Goal: Task Accomplishment & Management: Manage account settings

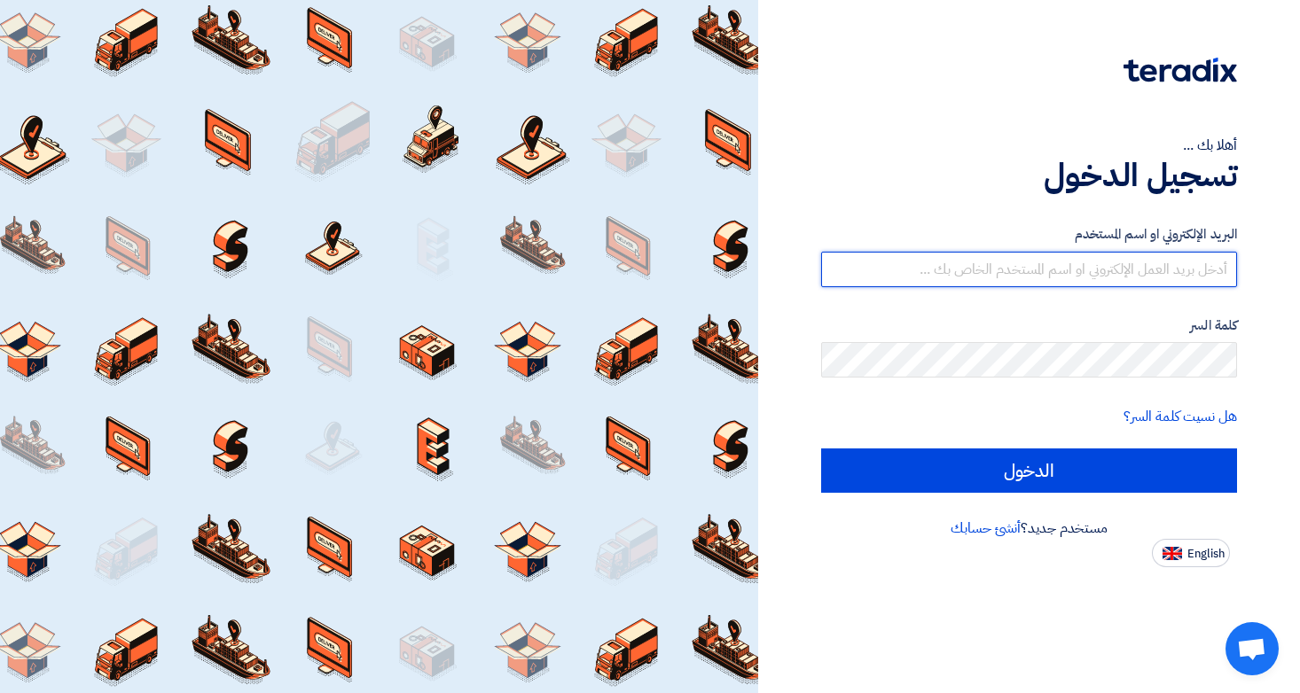
type input "[EMAIL_ADDRESS][DOMAIN_NAME]"
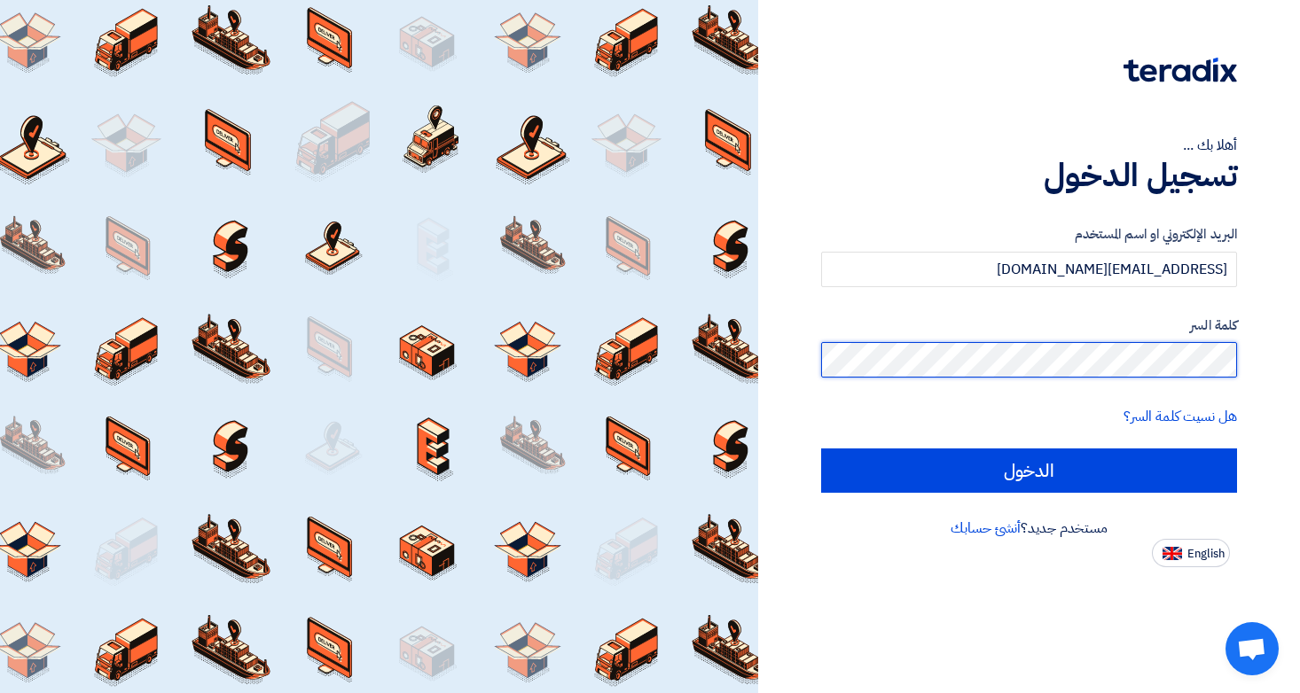
click at [1028, 470] on input "الدخول" at bounding box center [1029, 471] width 416 height 44
type input "Sign in"
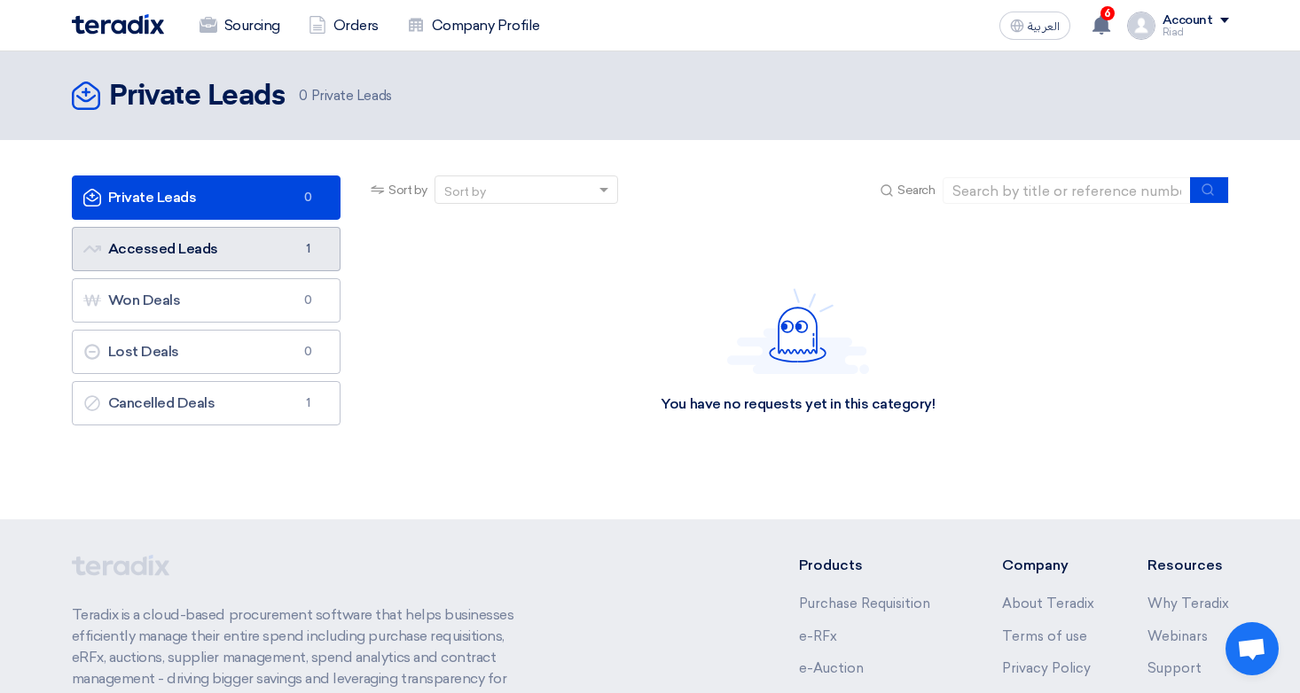
click at [239, 246] on link "Accessed Leads Accessed Leads 1" at bounding box center [206, 249] width 269 height 44
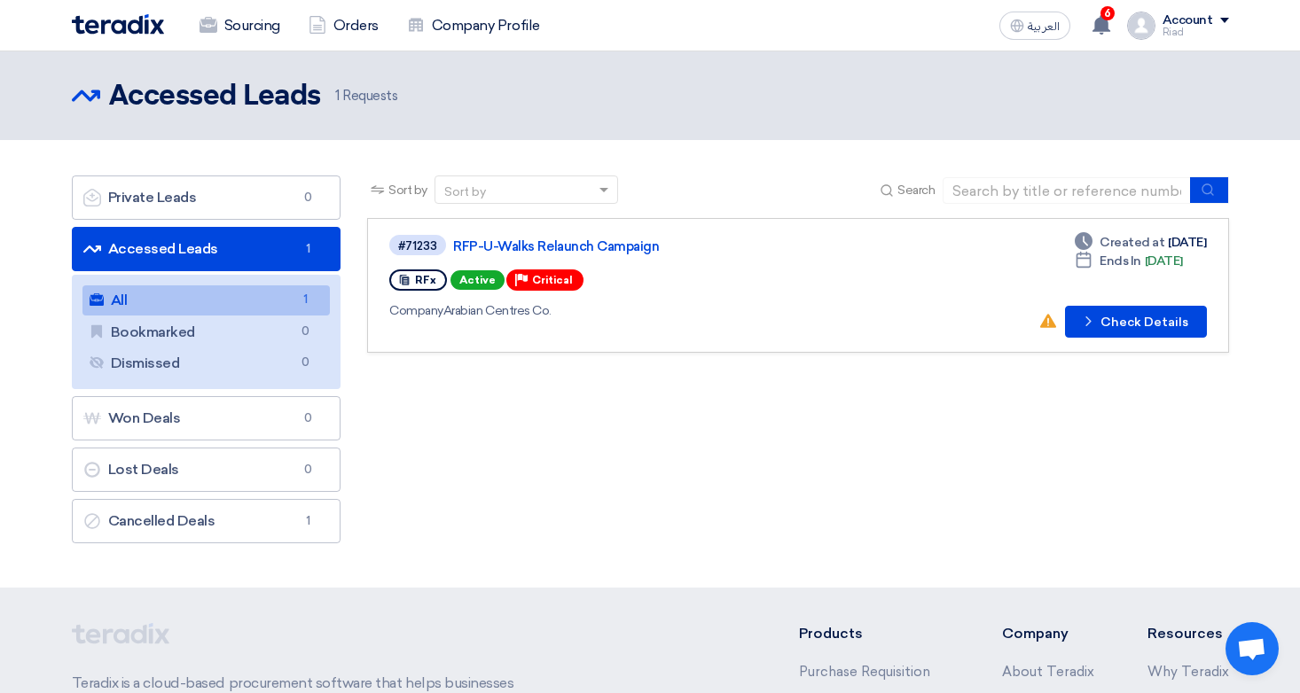
click at [207, 296] on link "All All 1" at bounding box center [206, 300] width 248 height 30
